Goal: Check status

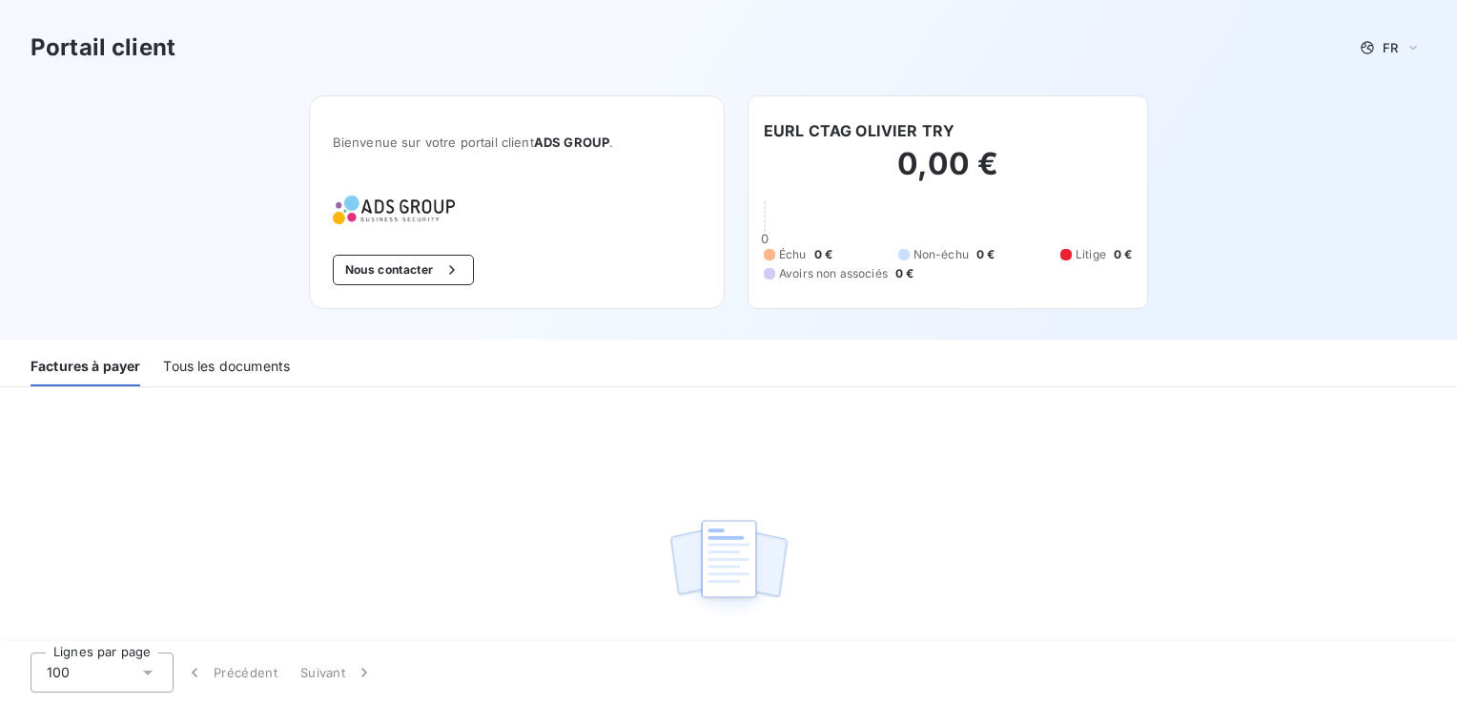
click at [262, 362] on div "Tous les documents" at bounding box center [226, 366] width 127 height 40
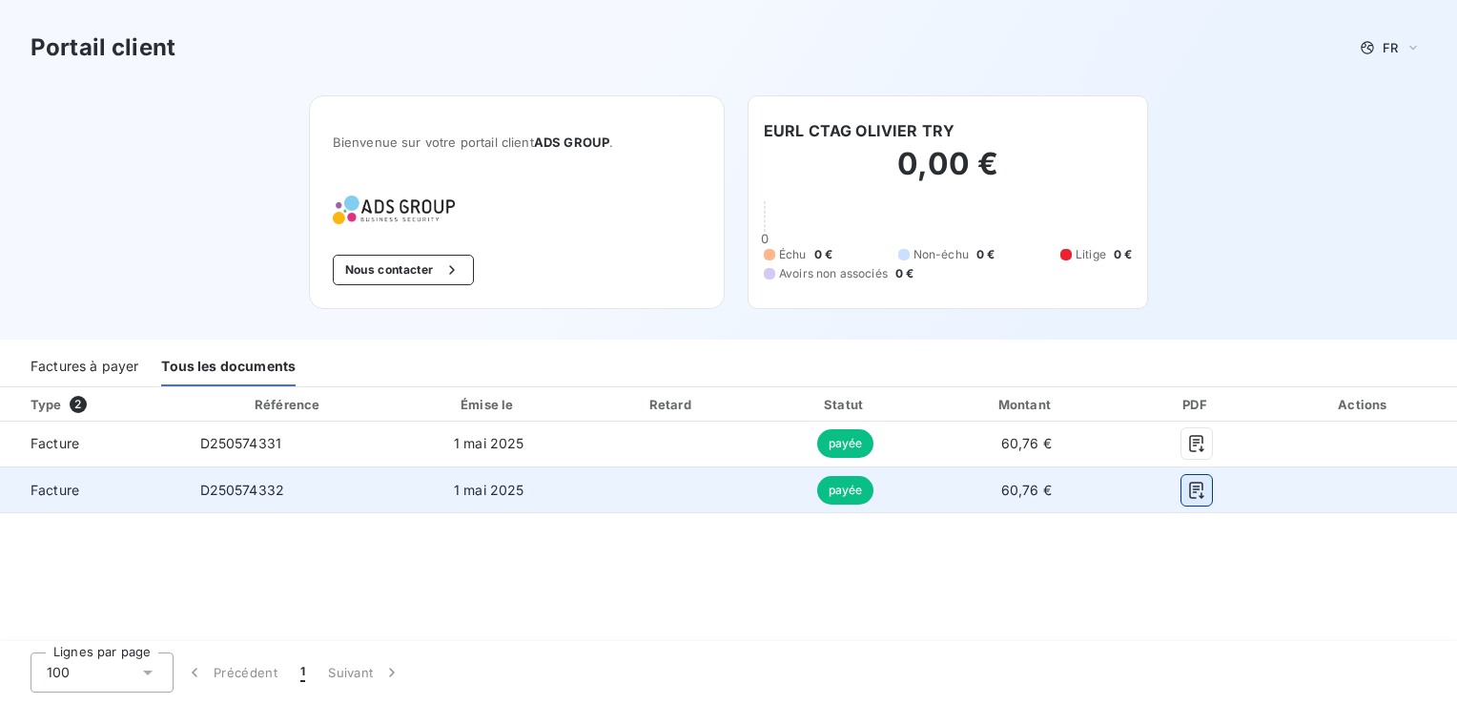
click at [1188, 486] on icon "button" at bounding box center [1196, 490] width 19 height 19
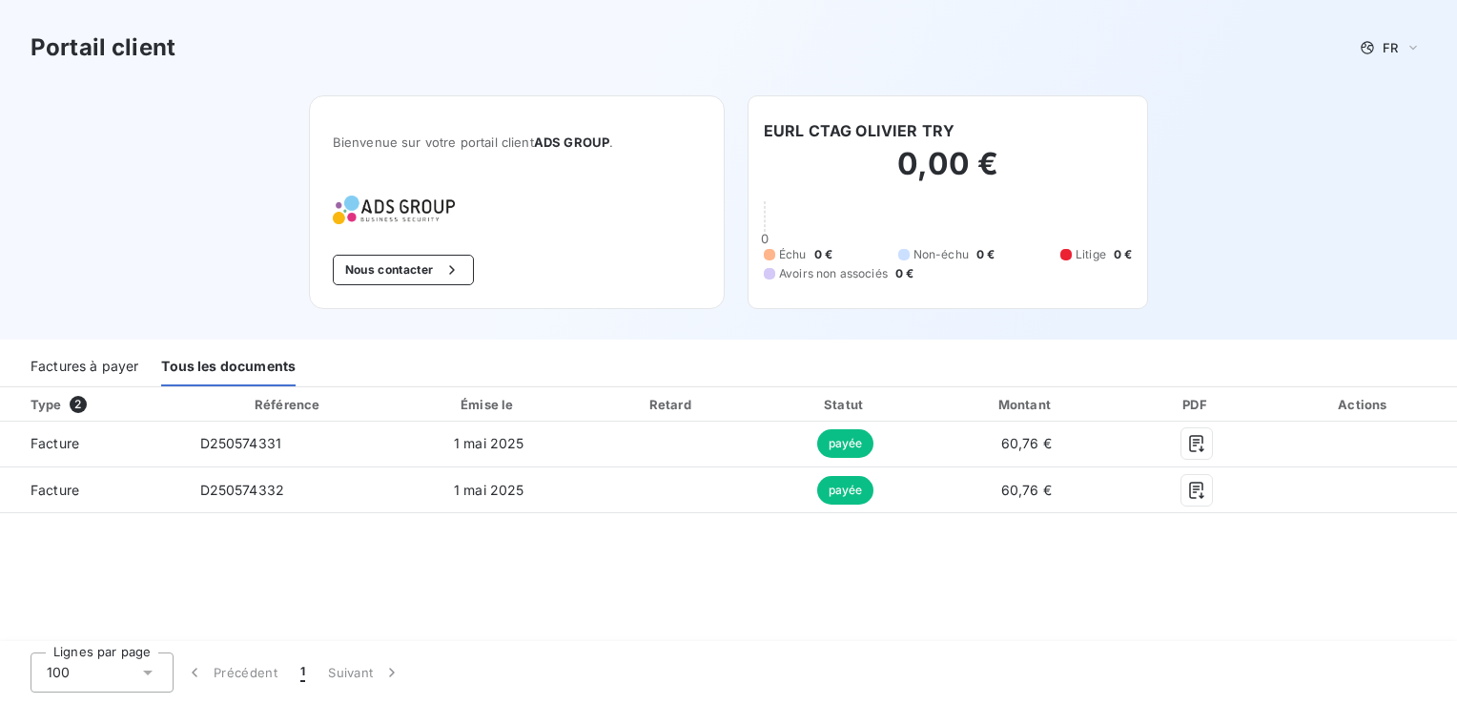
click at [1007, 374] on div "Factures à payer Tous les documents" at bounding box center [728, 367] width 1457 height 40
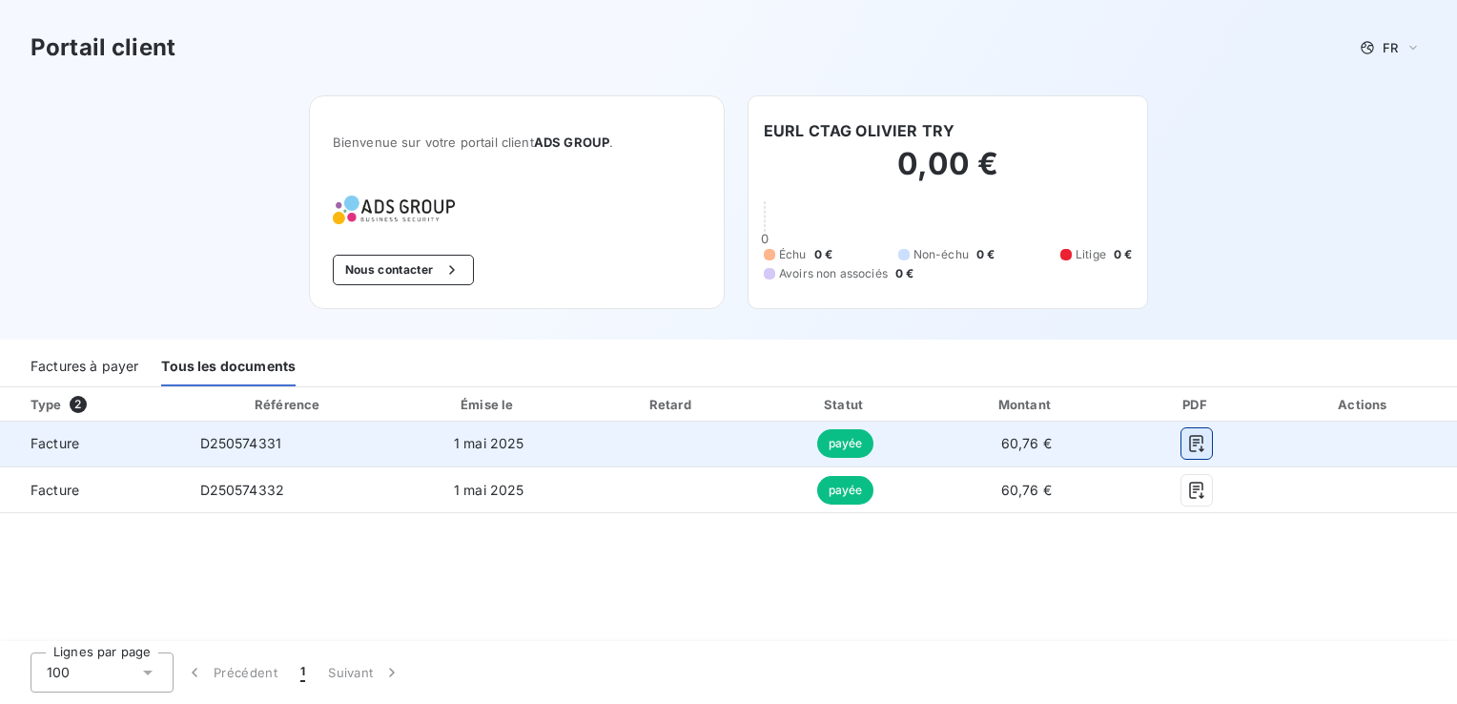
click at [1202, 436] on icon "button" at bounding box center [1196, 443] width 19 height 19
